Goal: Find specific page/section: Find specific page/section

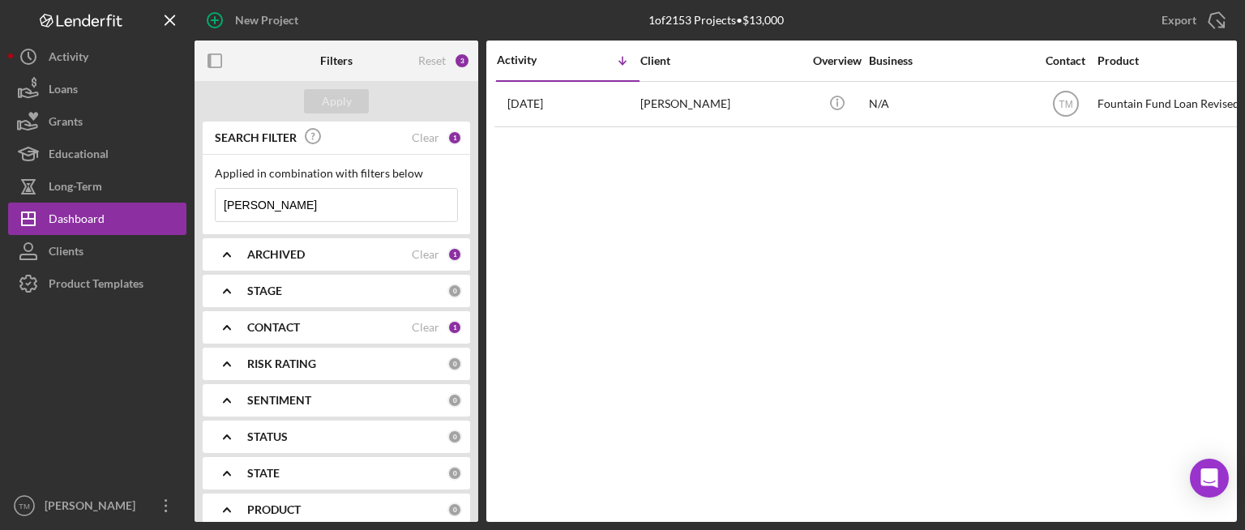
click at [462, 62] on div "3" at bounding box center [462, 61] width 16 height 16
click at [452, 138] on div "1" at bounding box center [454, 138] width 15 height 15
click at [285, 207] on input "[PERSON_NAME]" at bounding box center [337, 205] width 242 height 32
type input "b"
click at [339, 98] on div "Apply" at bounding box center [337, 101] width 30 height 24
